Goal: Task Accomplishment & Management: Use online tool/utility

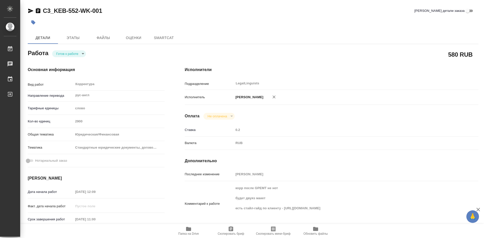
type textarea "x"
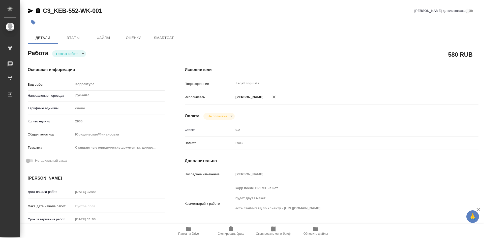
type textarea "x"
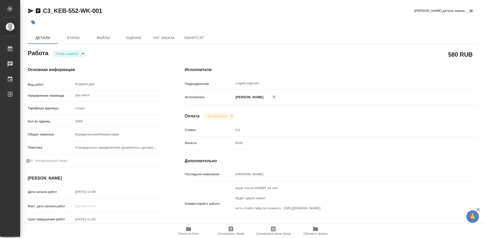
click at [187, 230] on icon "button" at bounding box center [188, 229] width 5 height 4
type textarea "x"
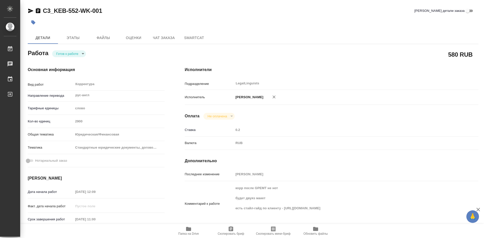
type textarea "x"
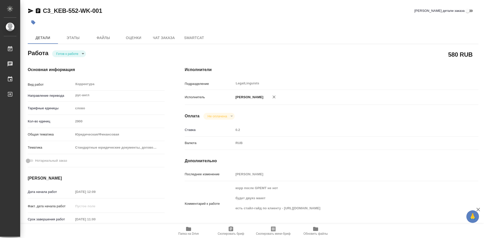
type textarea "x"
